Goal: Transaction & Acquisition: Book appointment/travel/reservation

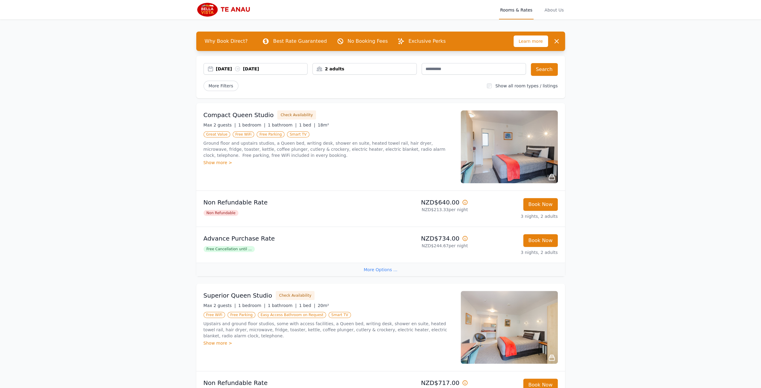
click at [220, 160] on div "Show more >" at bounding box center [328, 163] width 250 height 6
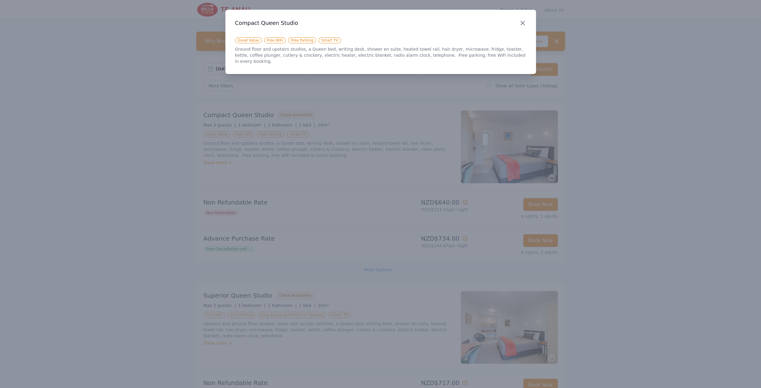
click at [524, 23] on icon "button" at bounding box center [522, 22] width 7 height 7
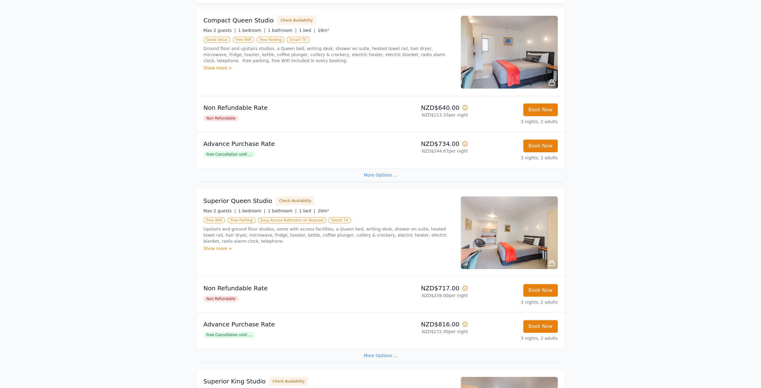
scroll to position [63, 0]
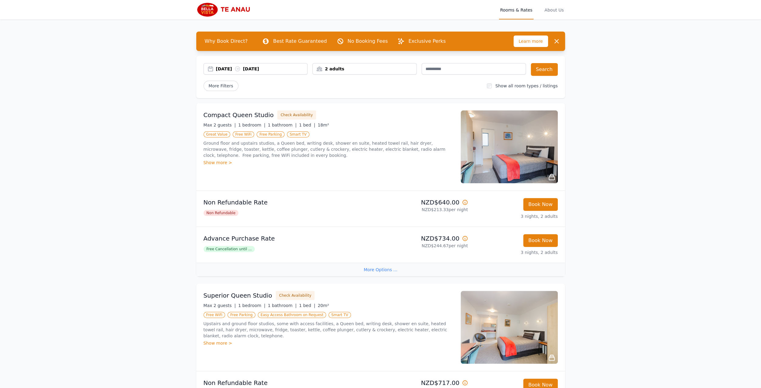
click at [465, 237] on icon at bounding box center [464, 238] width 5 height 5
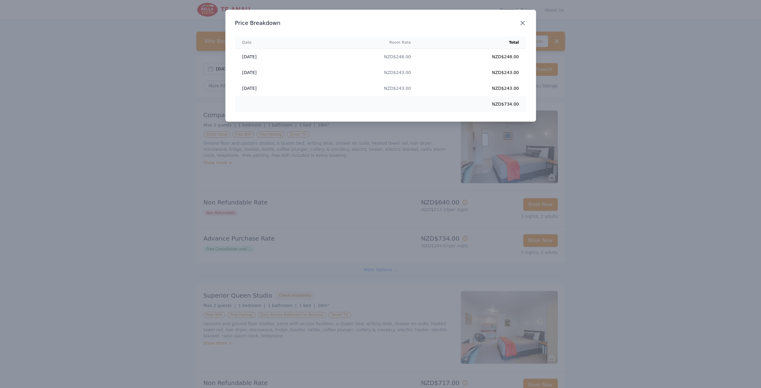
click at [523, 24] on icon "button" at bounding box center [523, 23] width 4 height 4
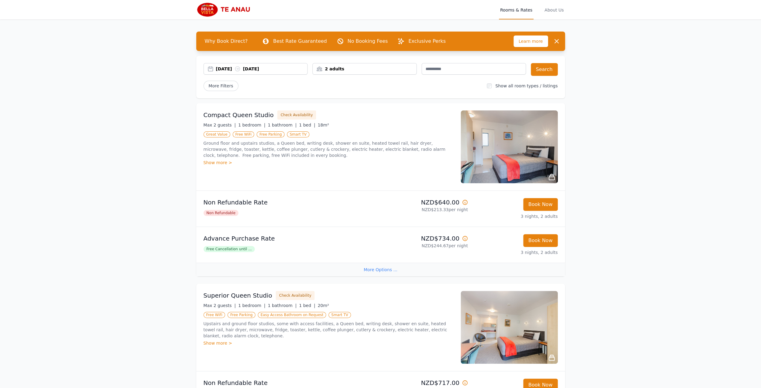
scroll to position [32, 0]
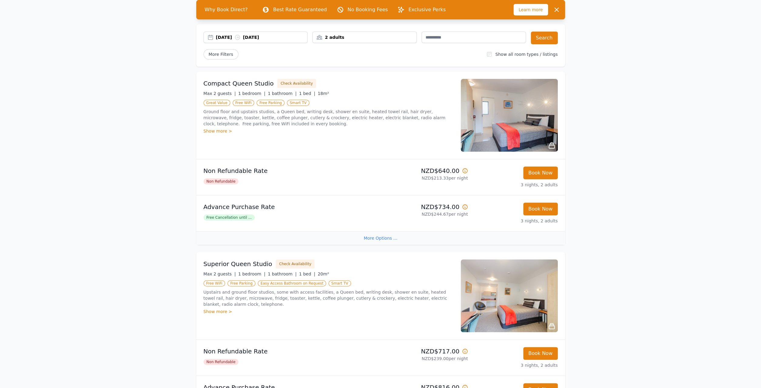
click at [209, 310] on div "Show more >" at bounding box center [328, 311] width 250 height 6
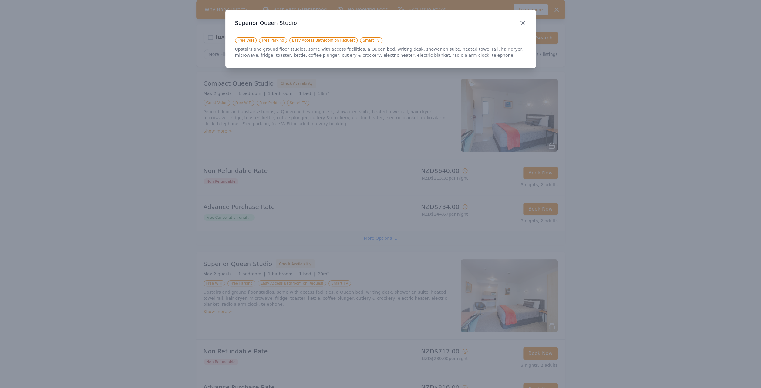
click at [523, 24] on icon "button" at bounding box center [523, 23] width 4 height 4
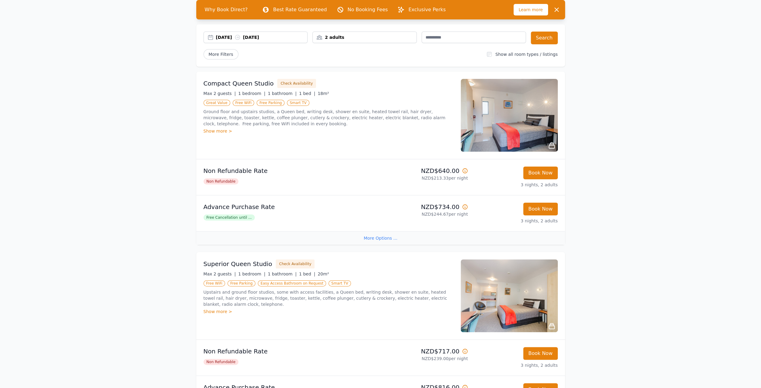
click at [517, 311] on img at bounding box center [509, 295] width 97 height 73
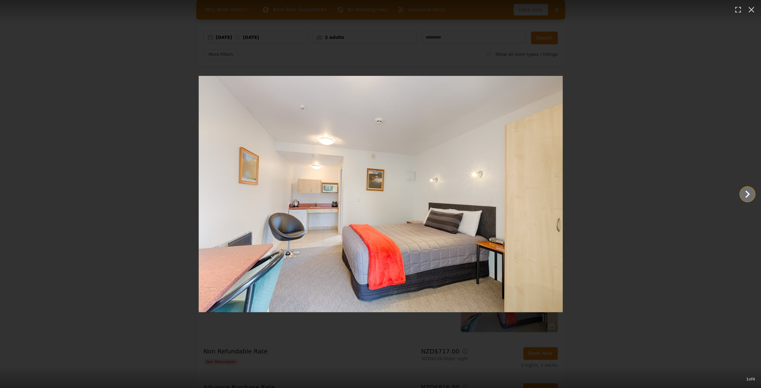
click at [748, 191] on icon "Show slide 2 of 4" at bounding box center [747, 194] width 15 height 15
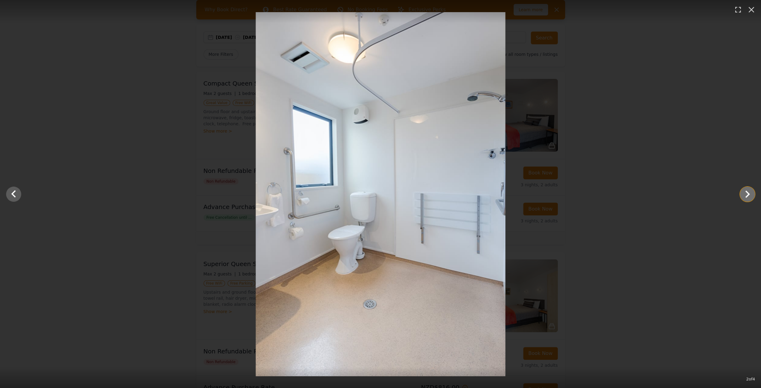
click at [748, 192] on icon "Show slide 3 of 4" at bounding box center [747, 193] width 5 height 7
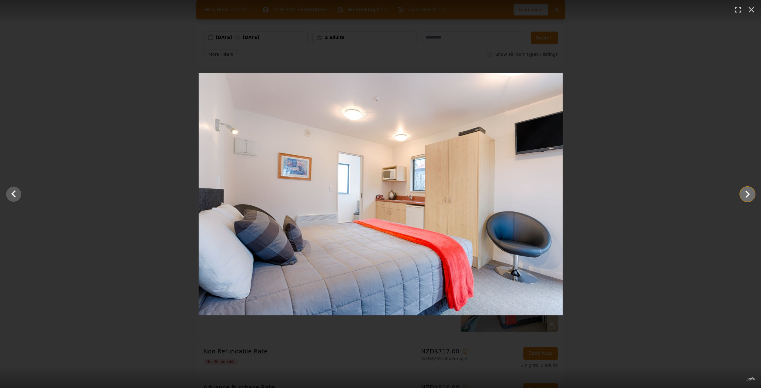
click at [747, 192] on icon "Show slide 4 of 4" at bounding box center [747, 193] width 5 height 7
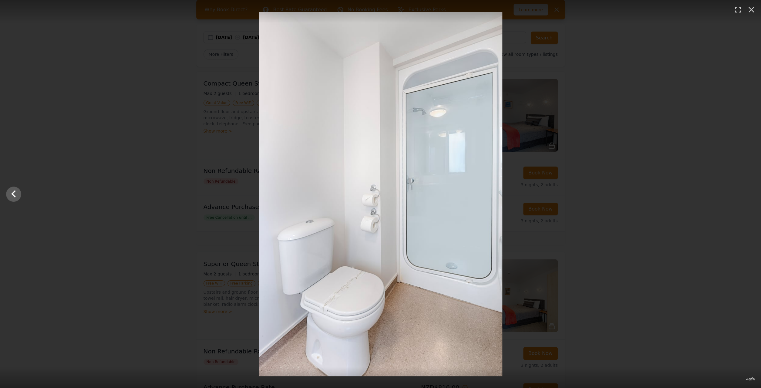
click at [617, 198] on div at bounding box center [380, 194] width 761 height 364
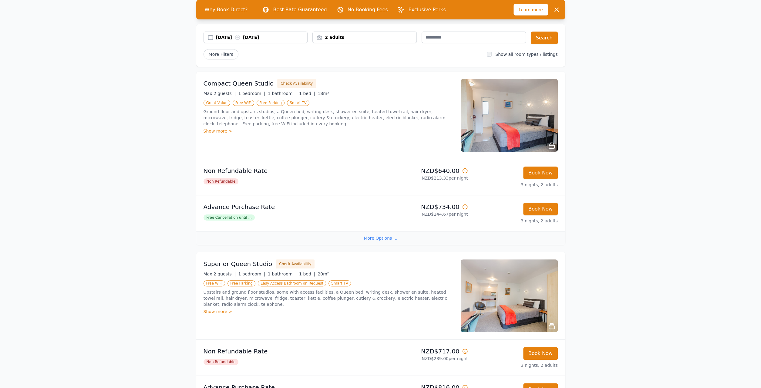
click at [237, 217] on span "Free Cancellation until ..." at bounding box center [228, 217] width 51 height 6
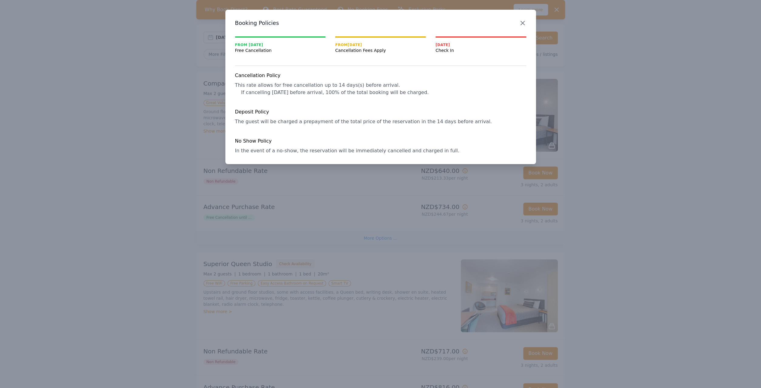
click at [524, 22] on icon "button" at bounding box center [523, 23] width 4 height 4
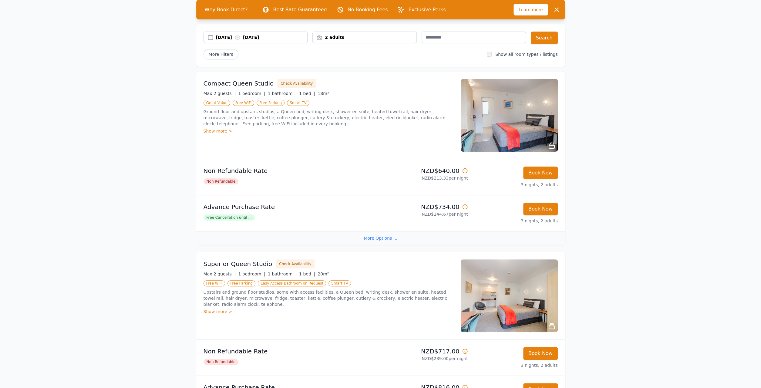
click at [465, 205] on icon at bounding box center [465, 207] width 6 height 6
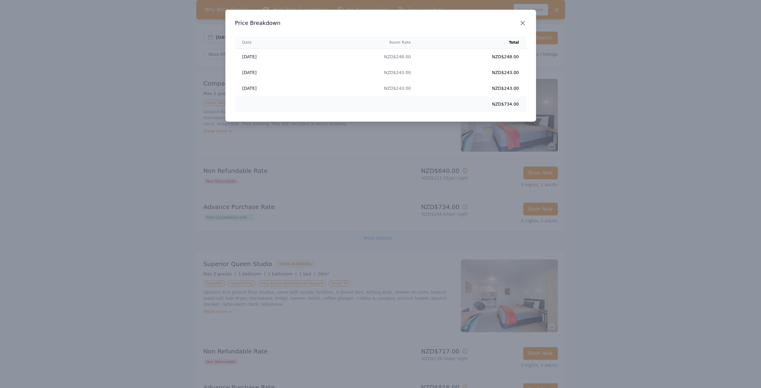
click at [523, 23] on icon "button" at bounding box center [523, 23] width 4 height 4
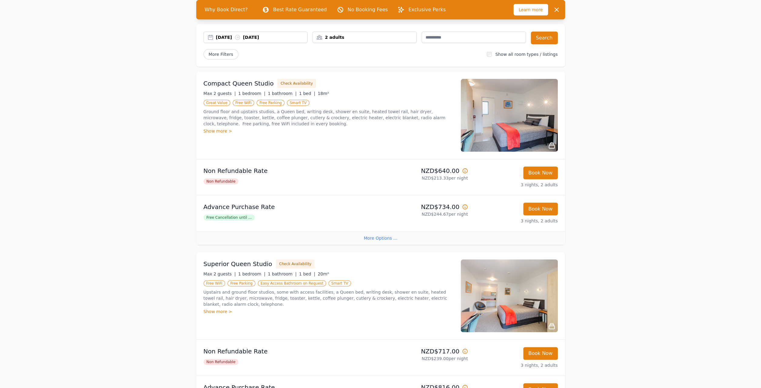
click at [228, 182] on span "Non Refundable" at bounding box center [220, 181] width 35 height 6
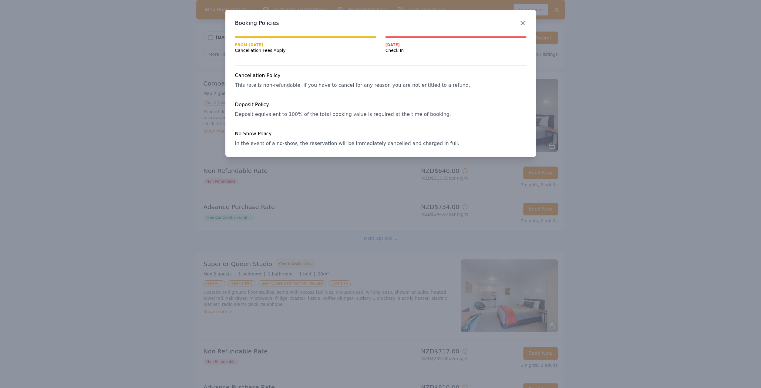
click at [521, 23] on icon "button" at bounding box center [522, 22] width 7 height 7
